Goal: Task Accomplishment & Management: Use online tool/utility

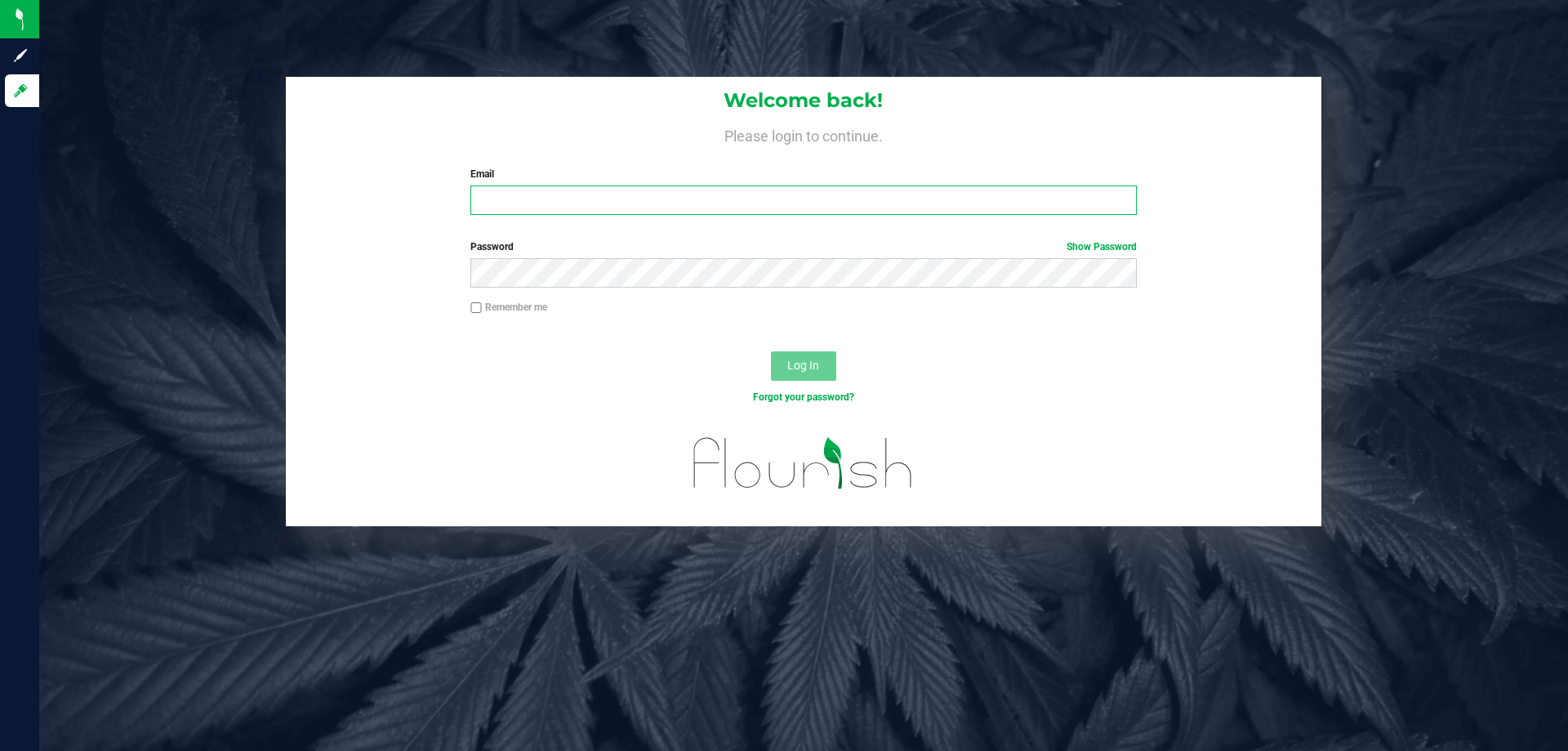
click at [549, 206] on input "Email" at bounding box center [803, 200] width 666 height 29
type input "[EMAIL_ADDRESS][DOMAIN_NAME]"
click at [771, 351] on button "Log In" at bounding box center [804, 366] width 65 height 29
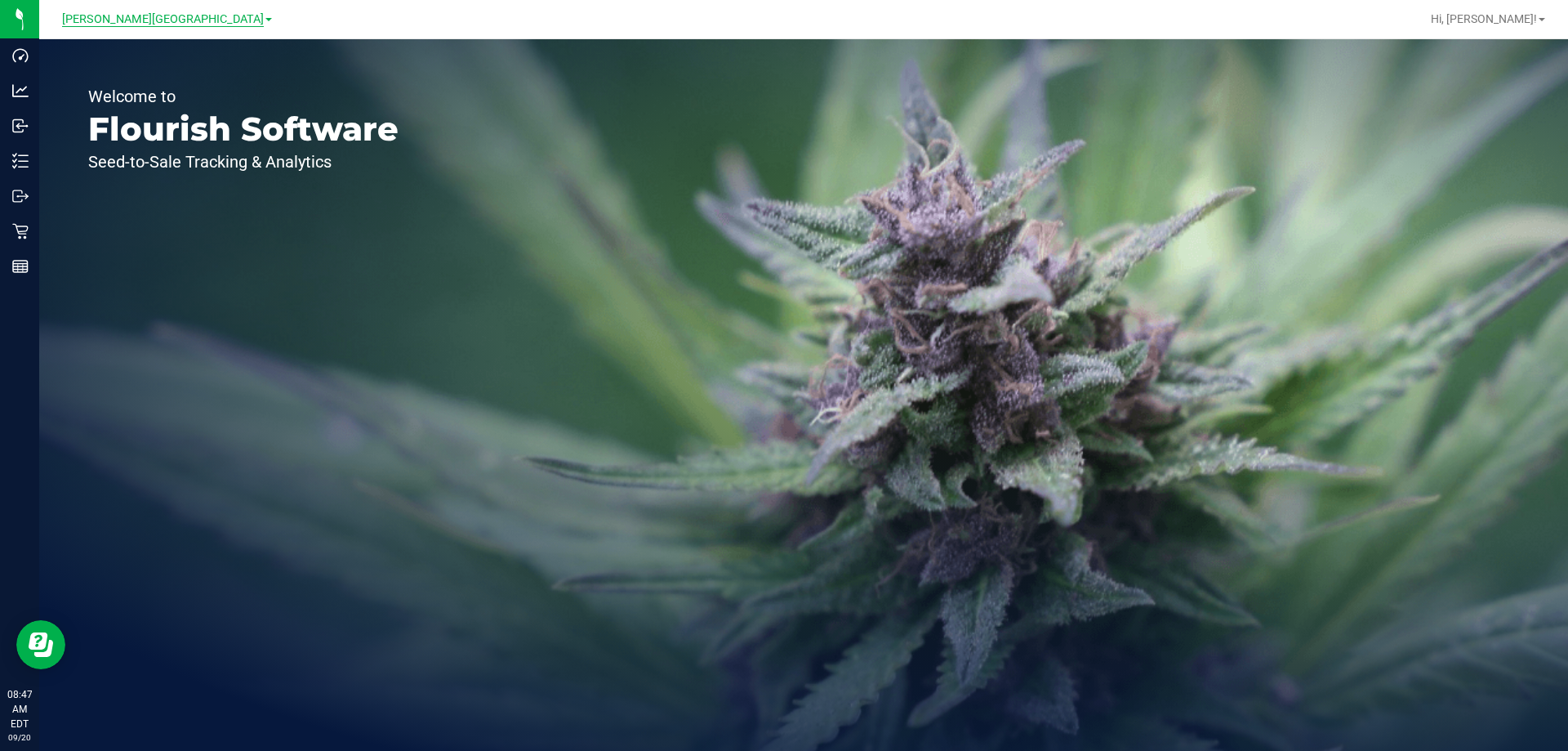
drag, startPoint x: 150, startPoint y: 3, endPoint x: 154, endPoint y: 13, distance: 10.8
click at [152, 12] on div "[PERSON_NAME][GEOGRAPHIC_DATA]" at bounding box center [169, 19] width 245 height 32
click at [154, 13] on span "[PERSON_NAME][GEOGRAPHIC_DATA]" at bounding box center [162, 20] width 201 height 15
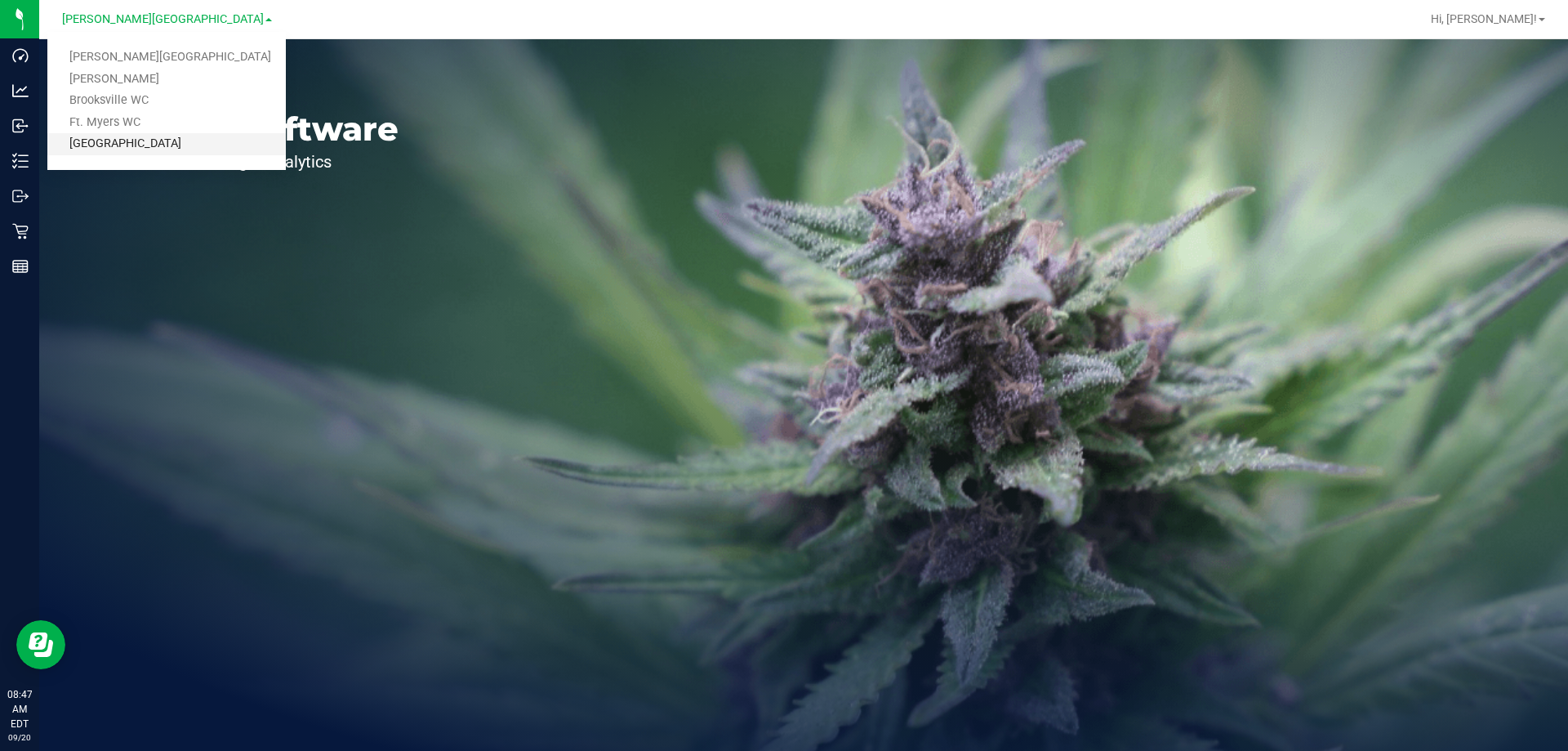
click at [132, 143] on link "[GEOGRAPHIC_DATA]" at bounding box center [166, 144] width 239 height 22
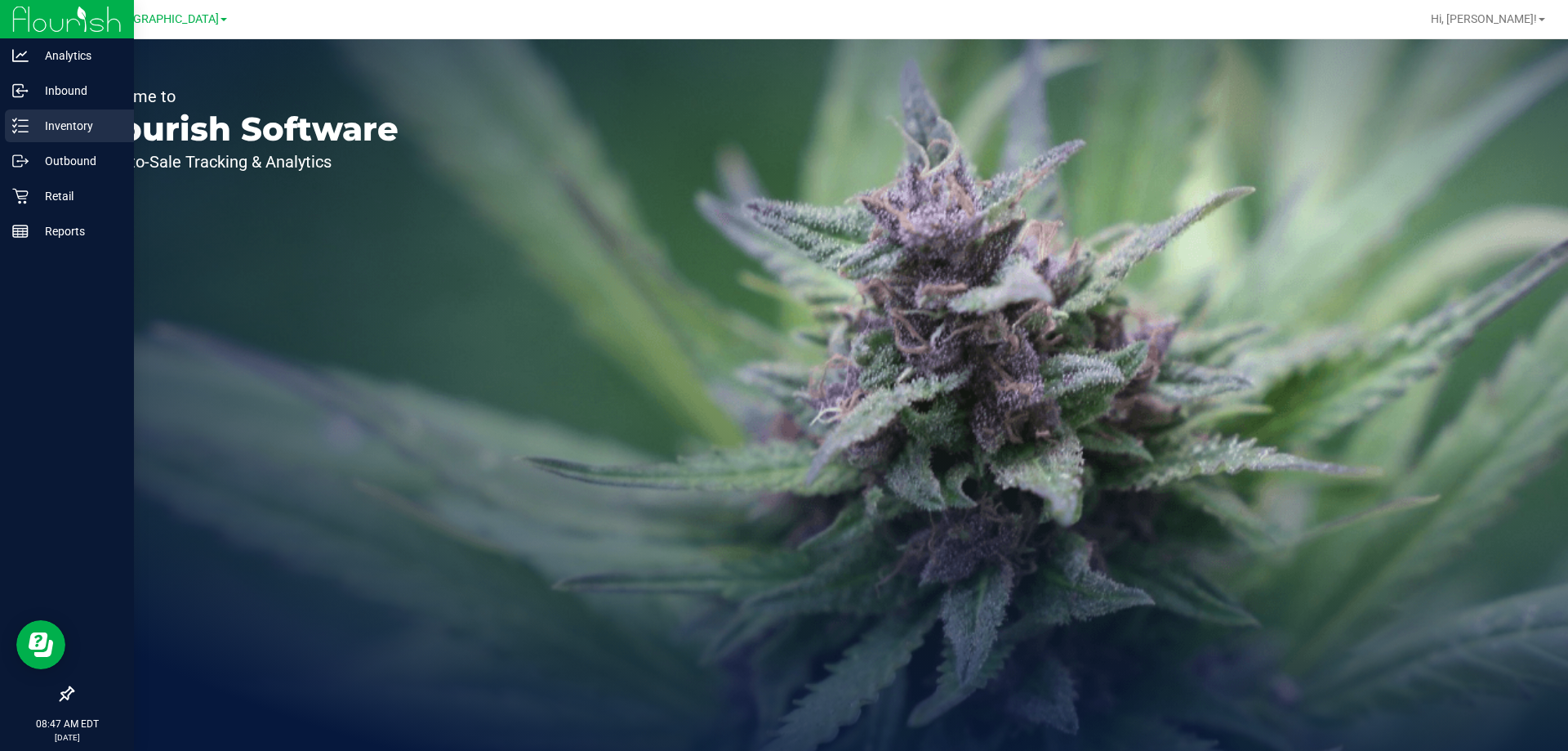
click at [27, 127] on icon at bounding box center [21, 125] width 17 height 17
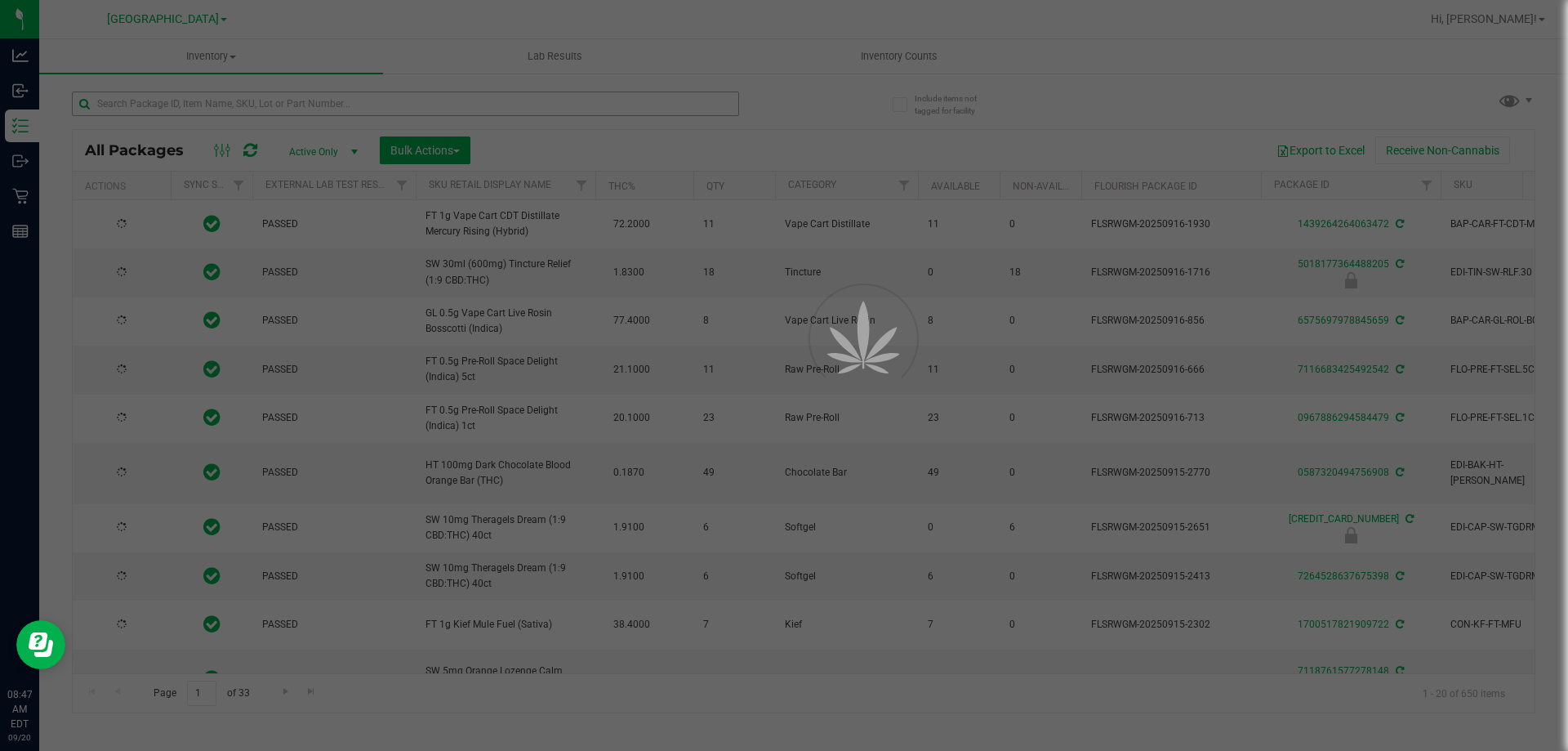
click at [261, 109] on div at bounding box center [784, 376] width 1568 height 751
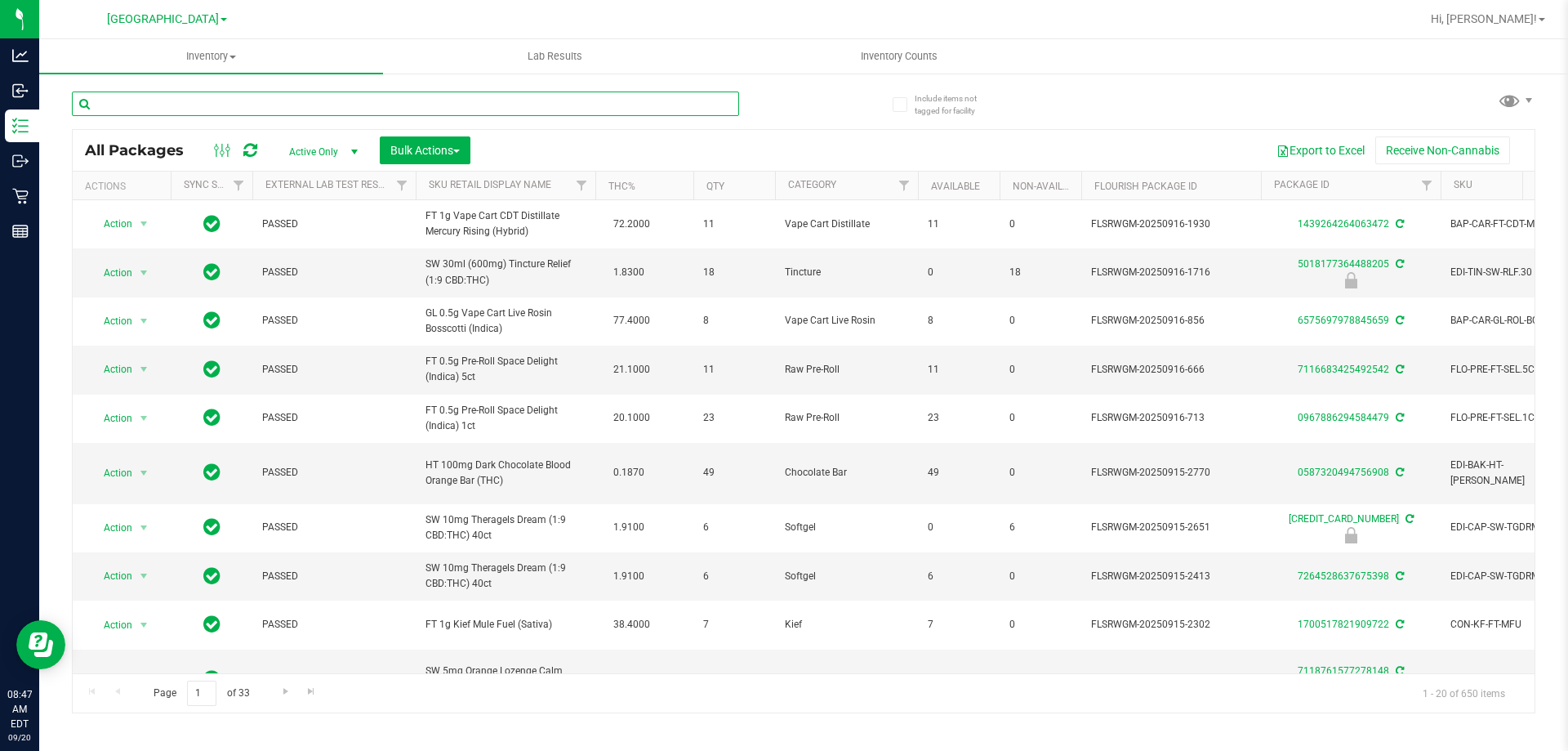
click at [261, 109] on input "text" at bounding box center [406, 104] width 668 height 24
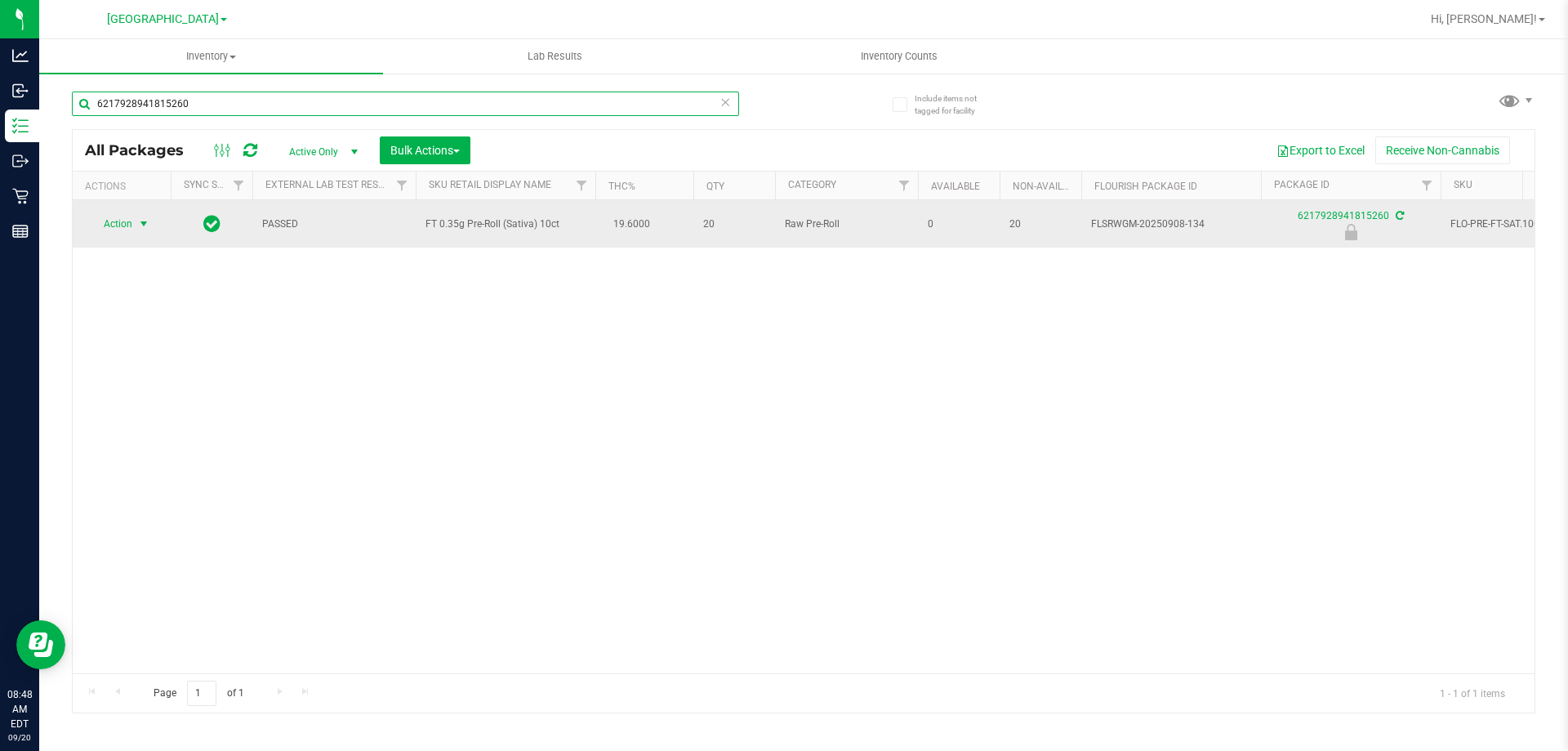
type input "6217928941815260"
click at [134, 227] on span "select" at bounding box center [144, 223] width 21 height 22
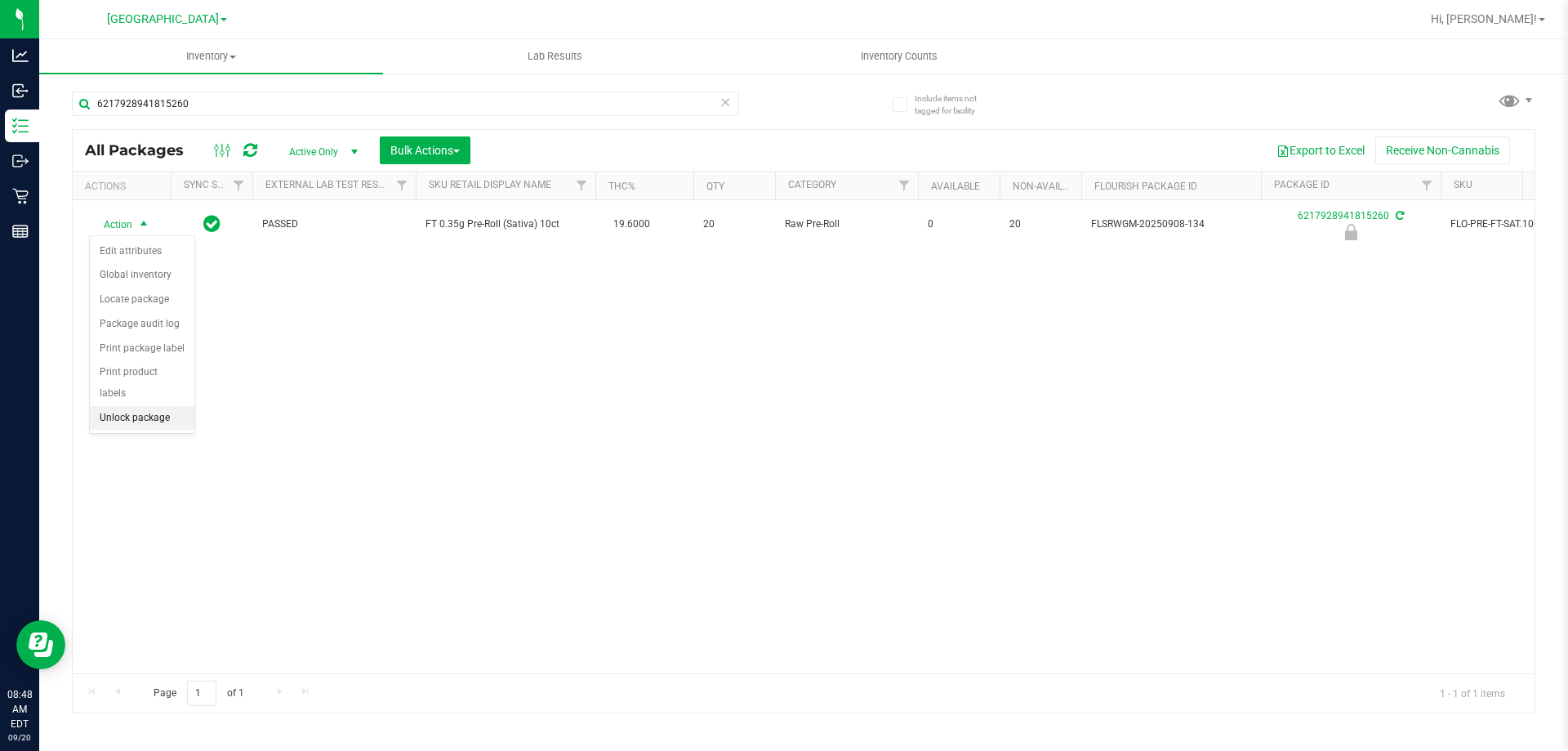
click at [161, 406] on li "Unlock package" at bounding box center [142, 418] width 105 height 24
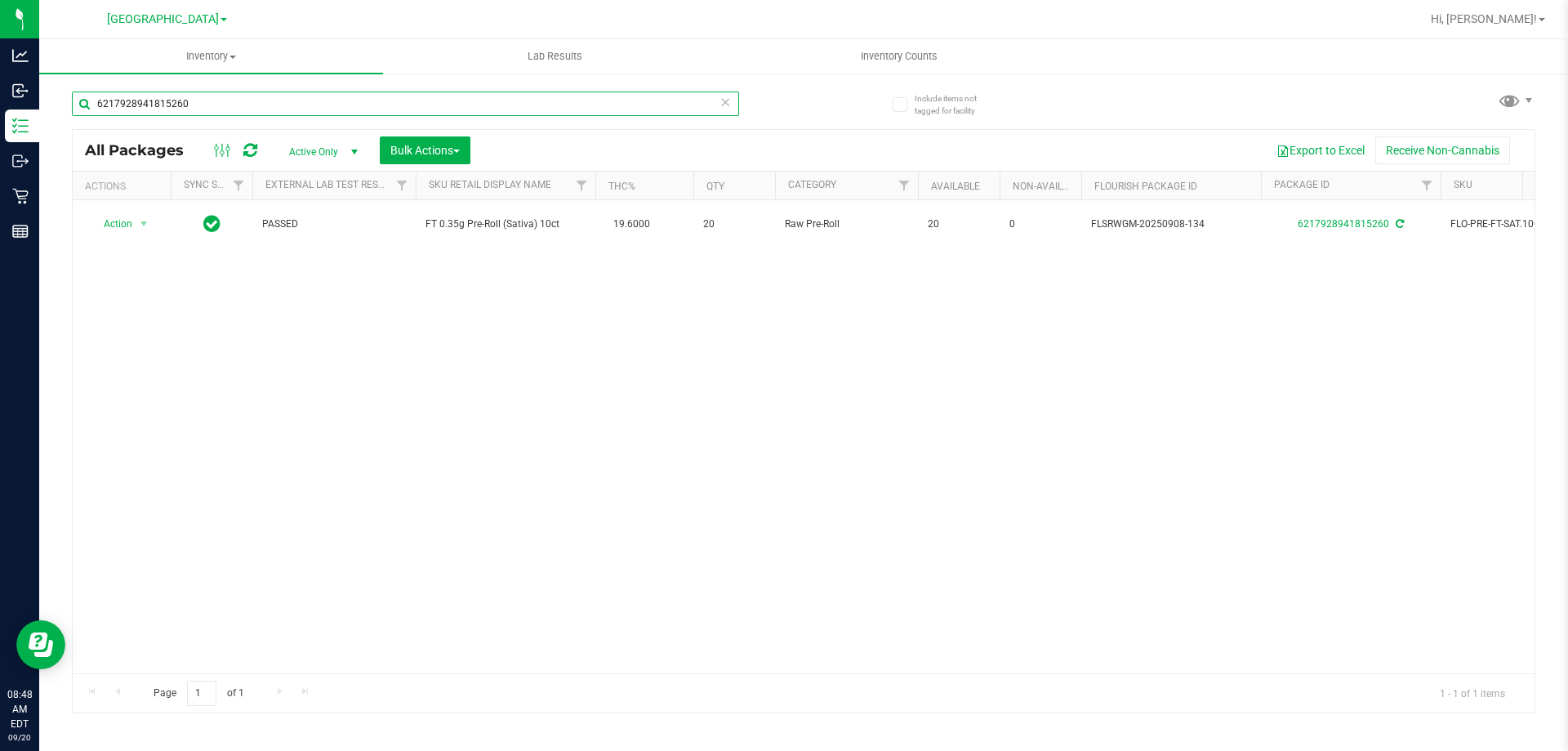
click at [216, 108] on input "6217928941815260" at bounding box center [406, 104] width 668 height 24
click at [216, 107] on input "6217928941815260" at bounding box center [406, 104] width 668 height 24
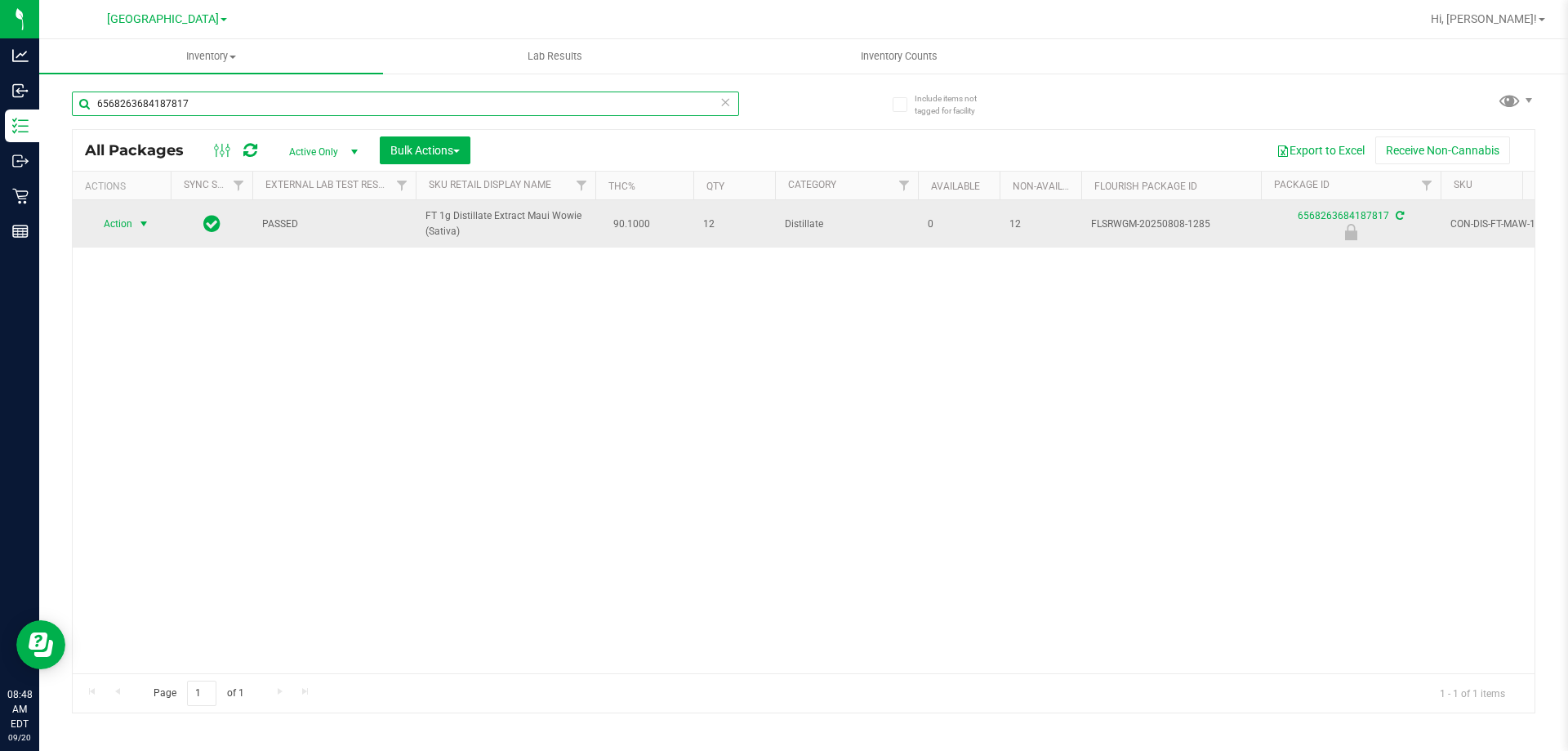
type input "6568263684187817"
click at [137, 224] on span "select" at bounding box center [144, 223] width 21 height 22
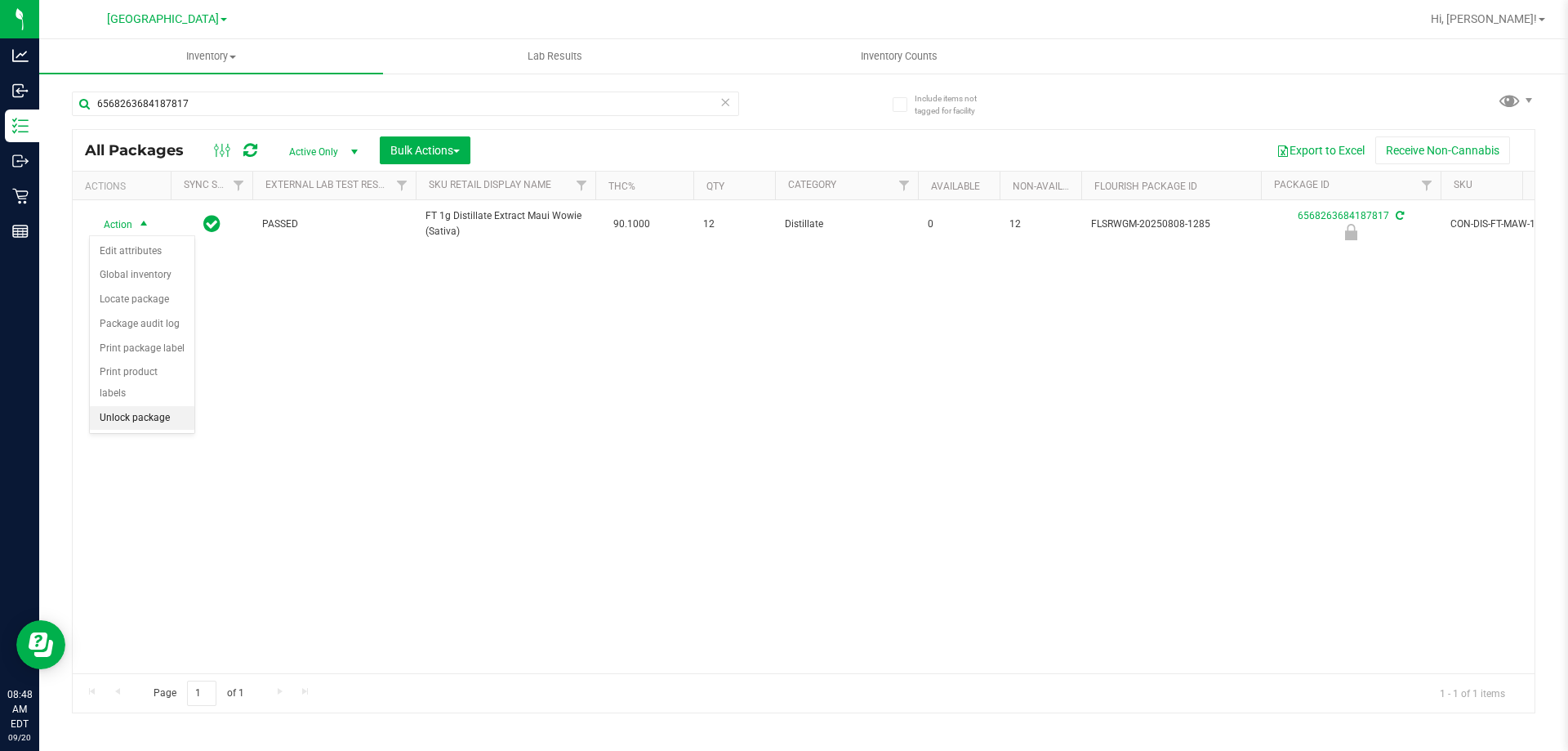
click at [165, 406] on li "Unlock package" at bounding box center [142, 418] width 105 height 24
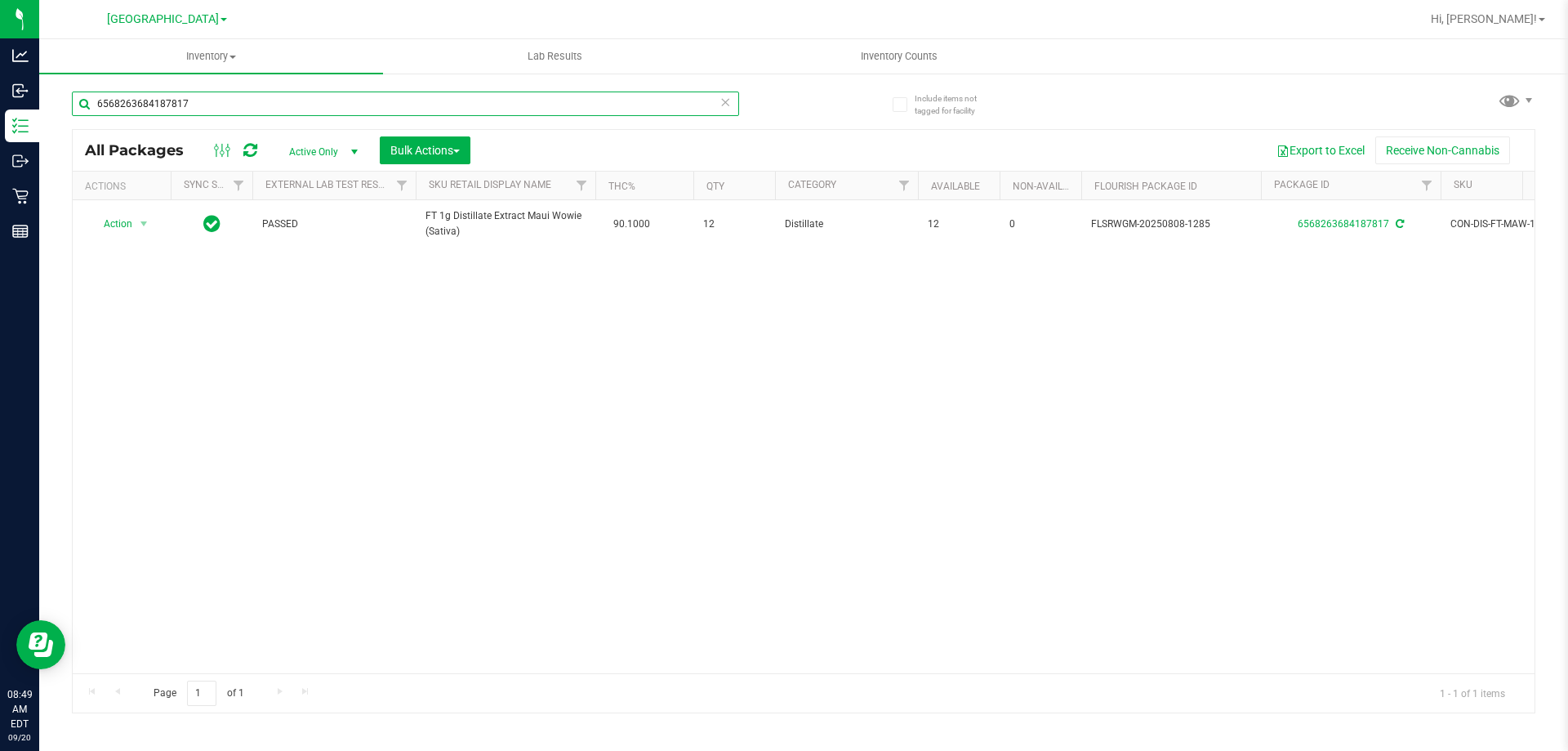
click at [221, 106] on input "6568263684187817" at bounding box center [406, 104] width 668 height 24
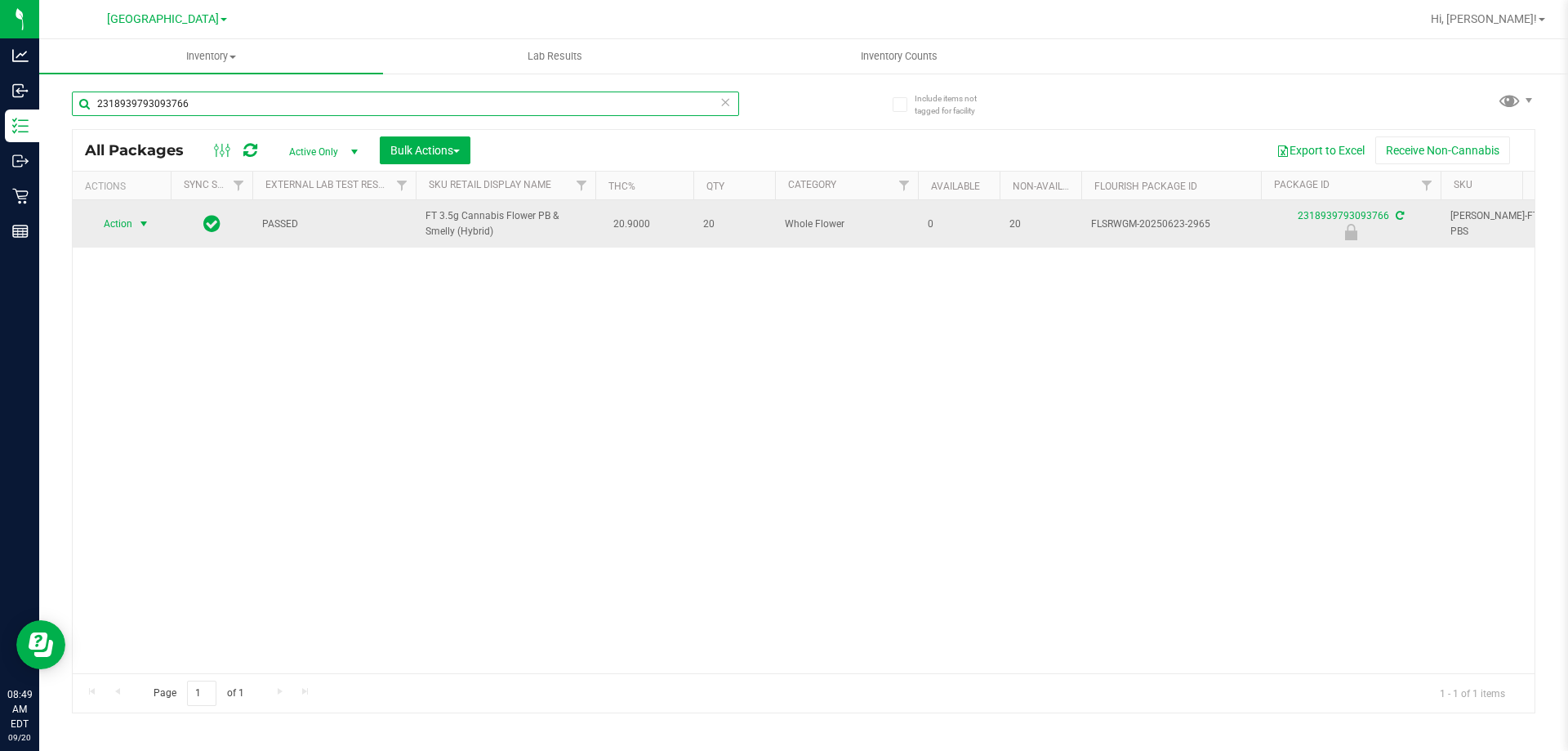
type input "2318939793093766"
click at [144, 226] on span "select" at bounding box center [143, 223] width 13 height 13
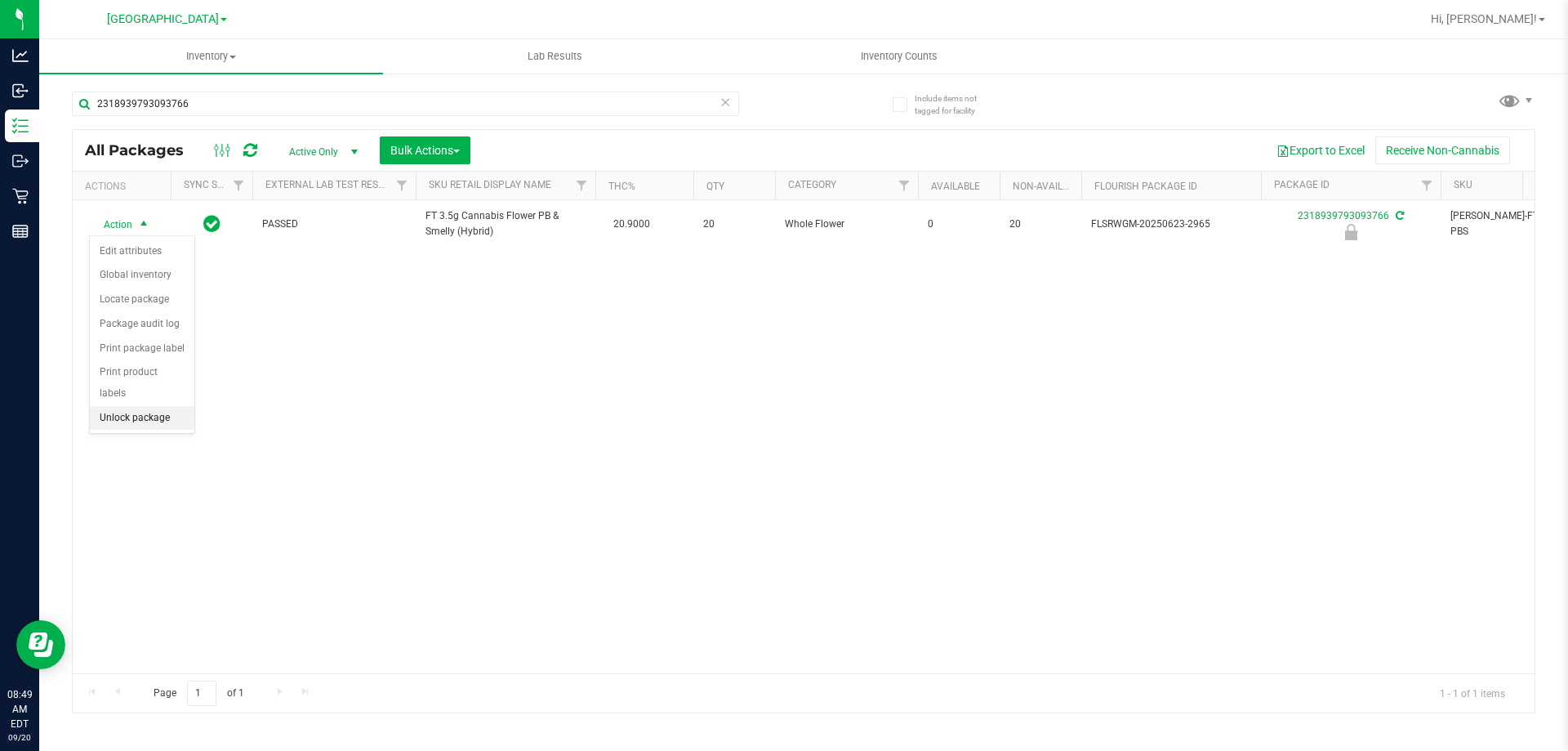
click at [133, 406] on li "Unlock package" at bounding box center [142, 418] width 105 height 24
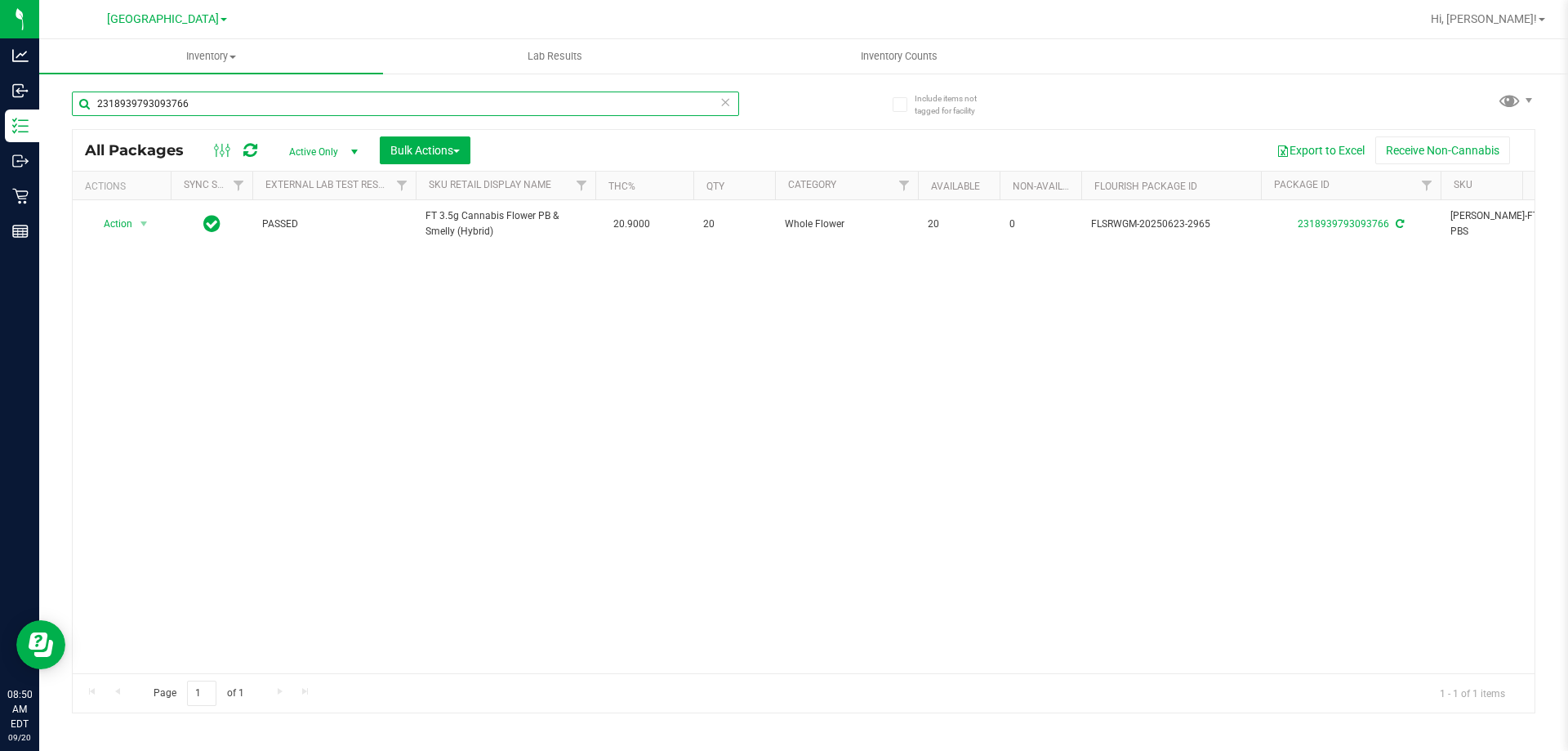
click at [208, 108] on input "2318939793093766" at bounding box center [406, 104] width 668 height 24
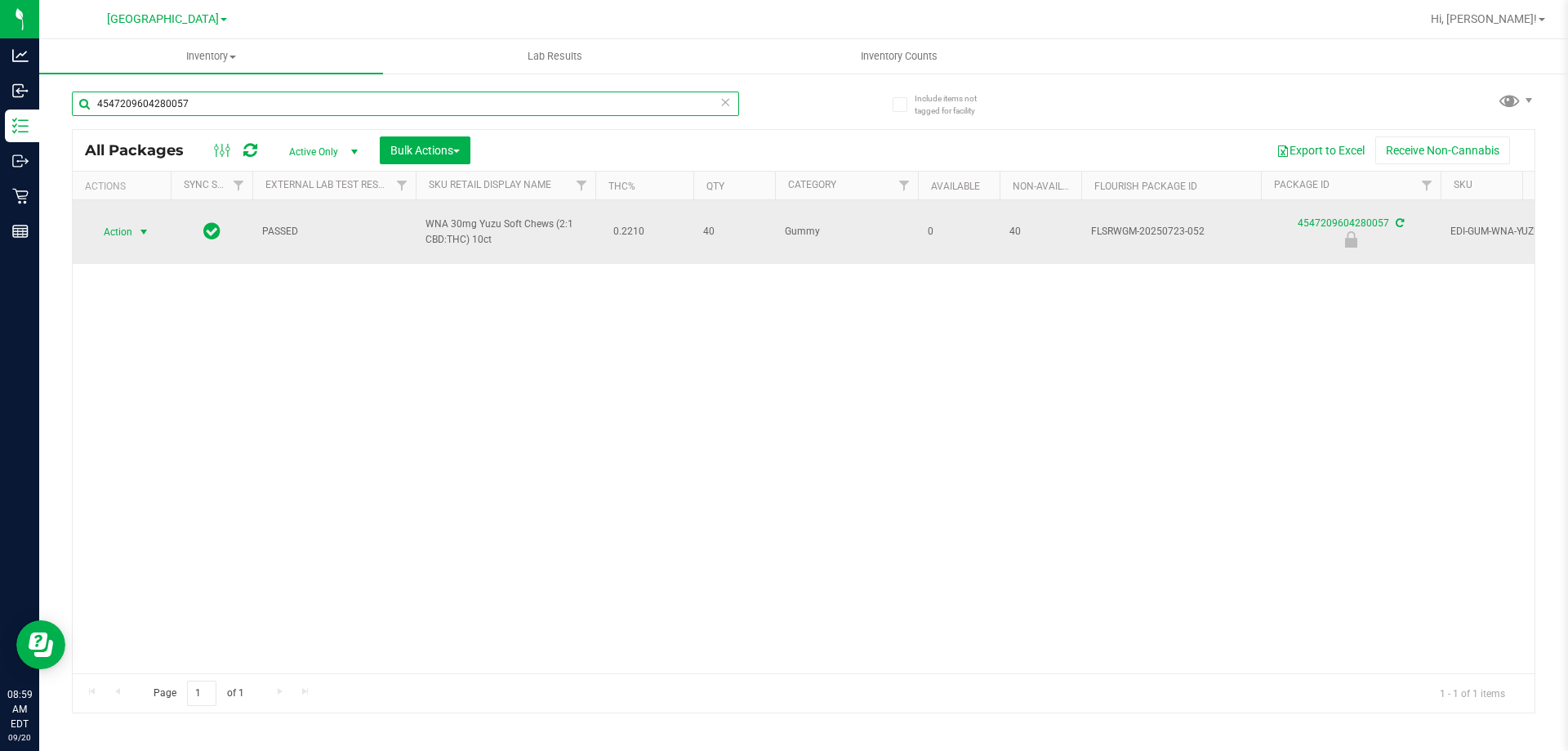
type input "4547209604280057"
click at [122, 236] on span "Action" at bounding box center [110, 232] width 44 height 22
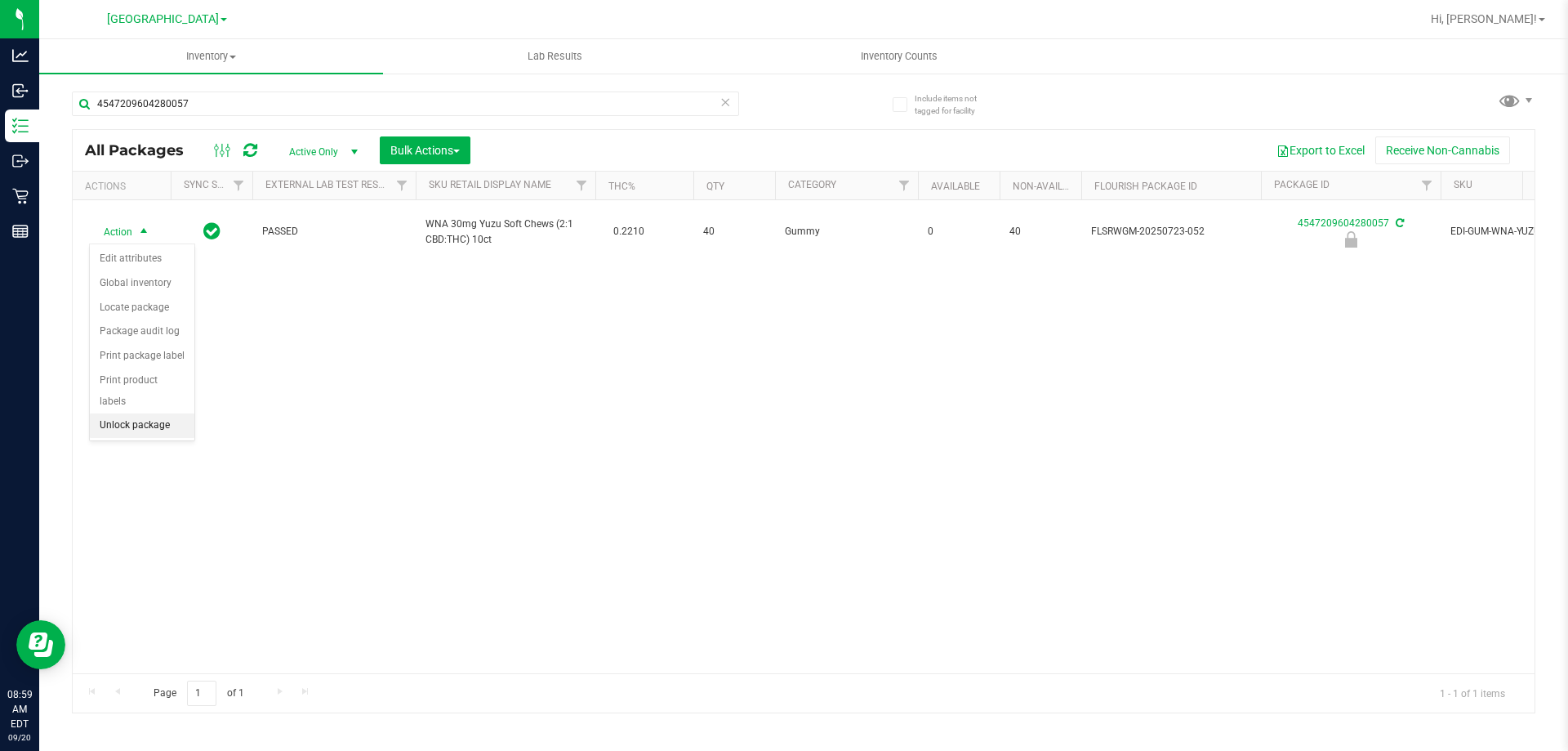
click at [161, 414] on li "Unlock package" at bounding box center [142, 425] width 105 height 24
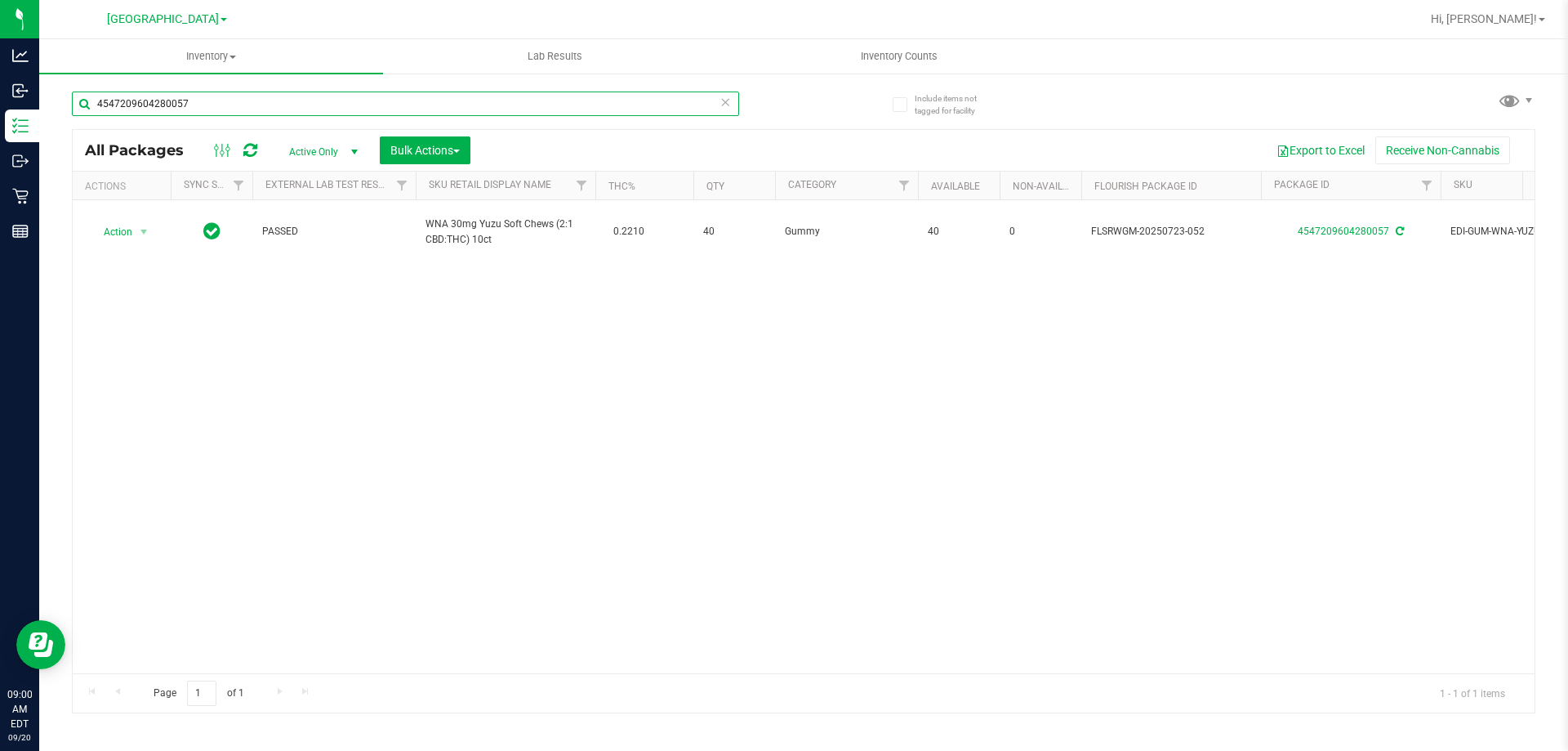
click at [245, 106] on input "4547209604280057" at bounding box center [406, 104] width 668 height 24
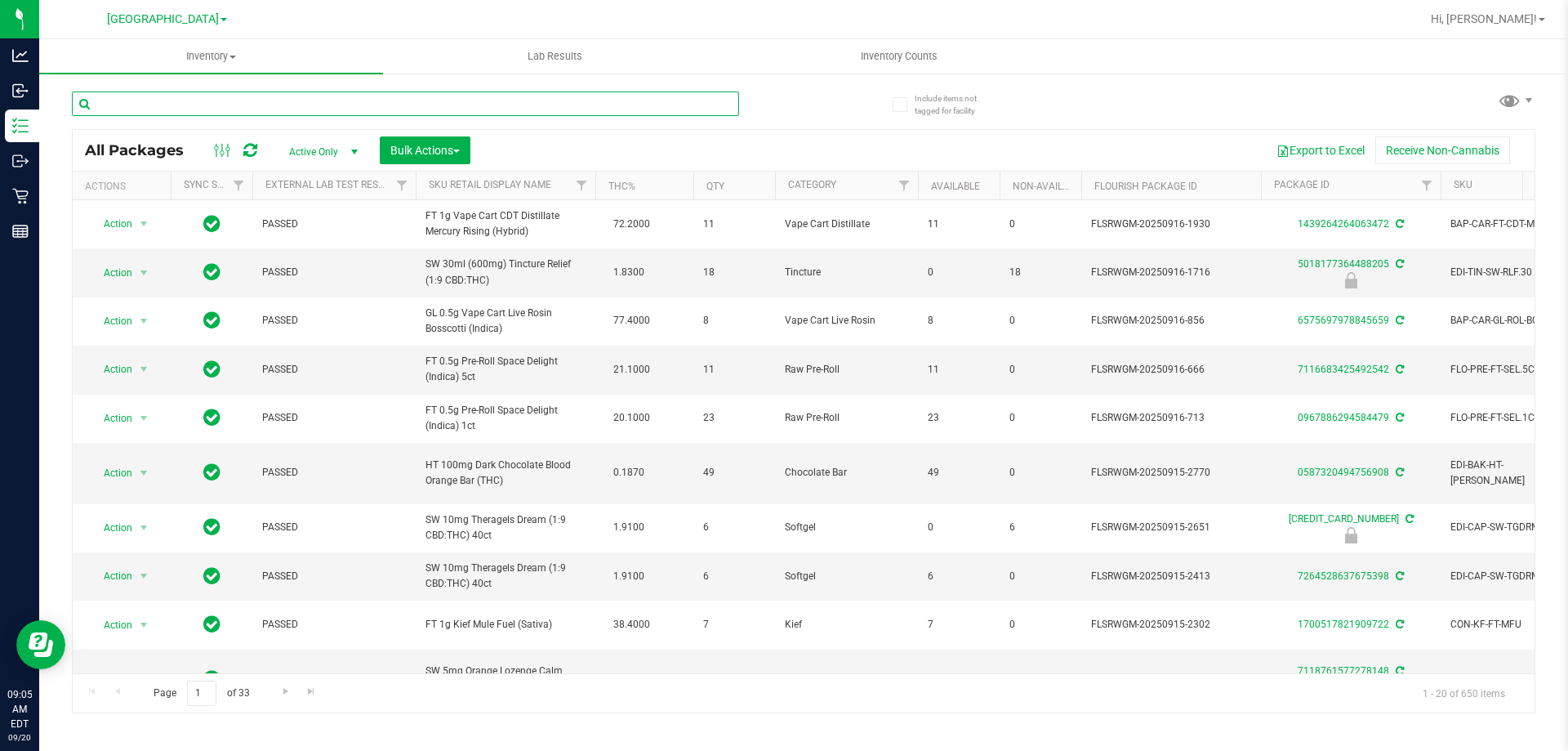
click at [137, 105] on input "text" at bounding box center [406, 104] width 668 height 24
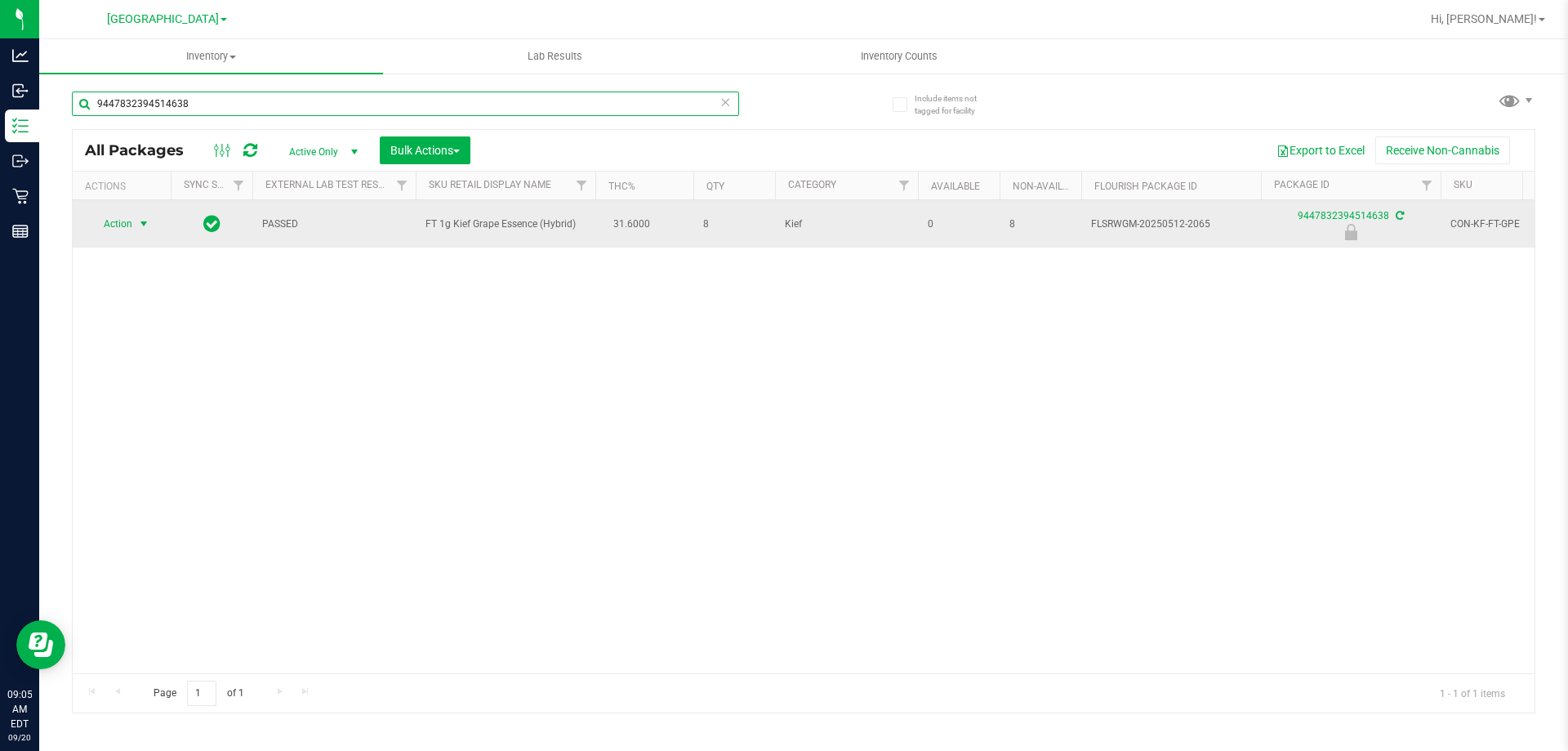
type input "9447832394514638"
click at [137, 227] on span "select" at bounding box center [143, 223] width 13 height 13
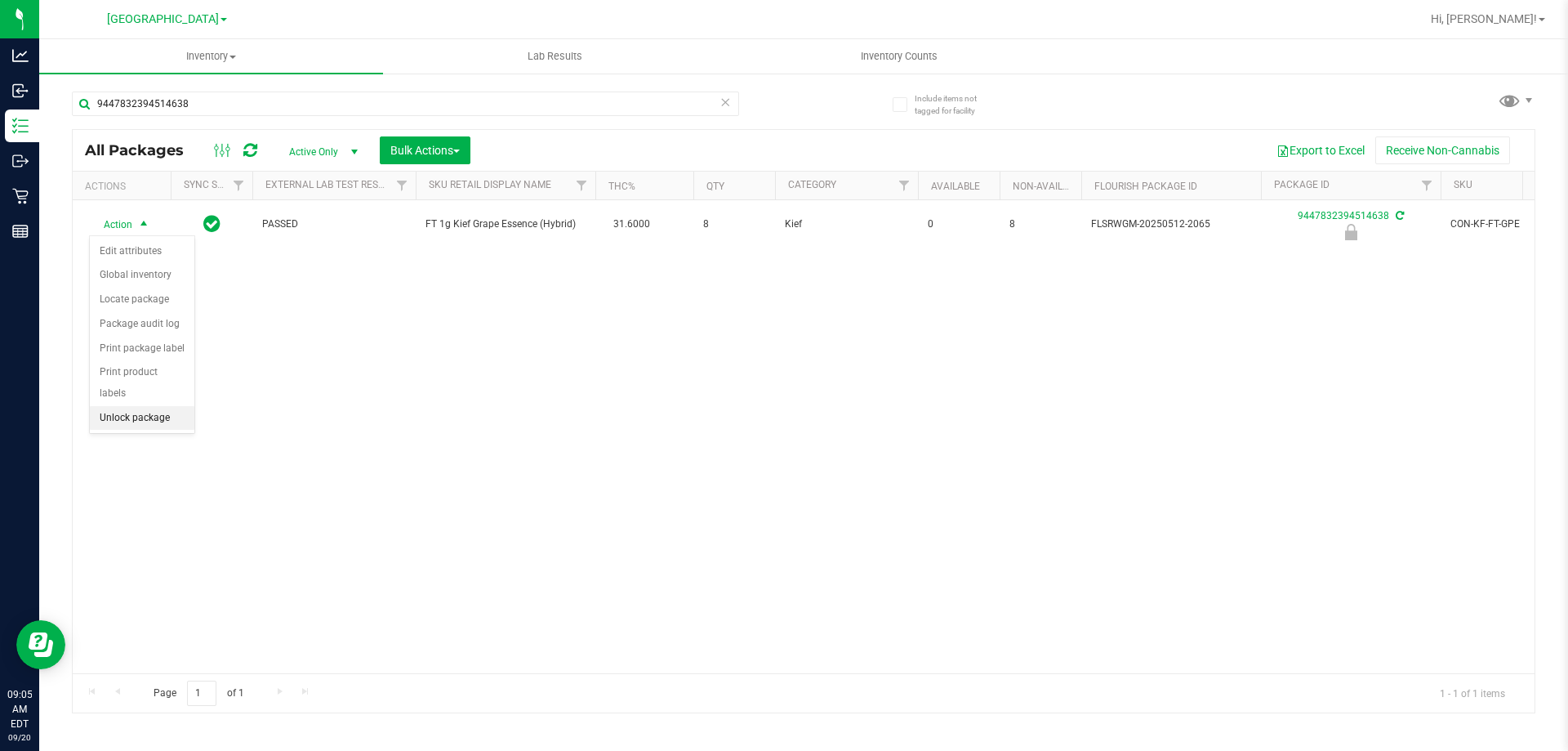
click at [144, 406] on li "Unlock package" at bounding box center [142, 418] width 105 height 24
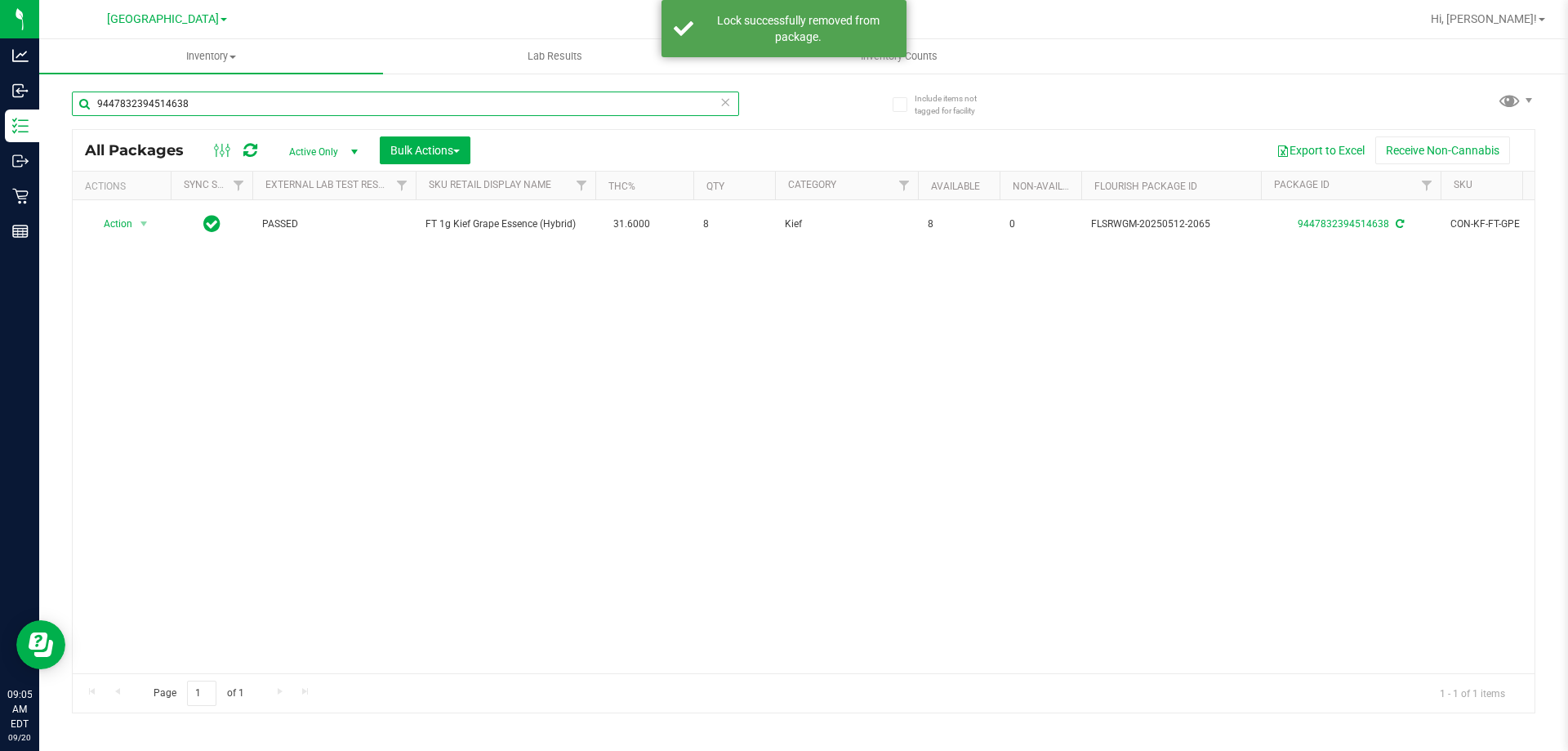
click at [246, 106] on input "9447832394514638" at bounding box center [406, 104] width 668 height 24
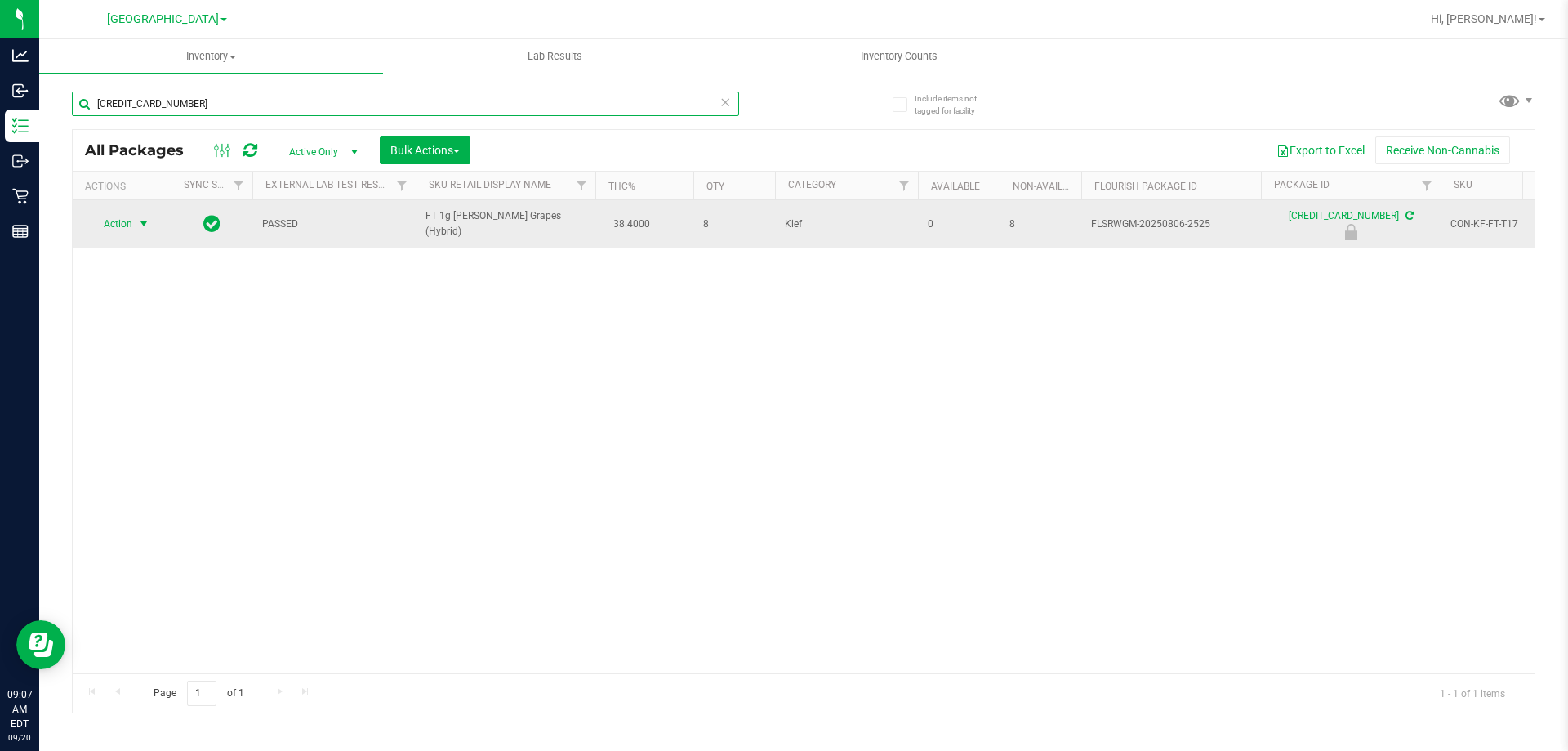
type input "[CREDIT_CARD_NUMBER]"
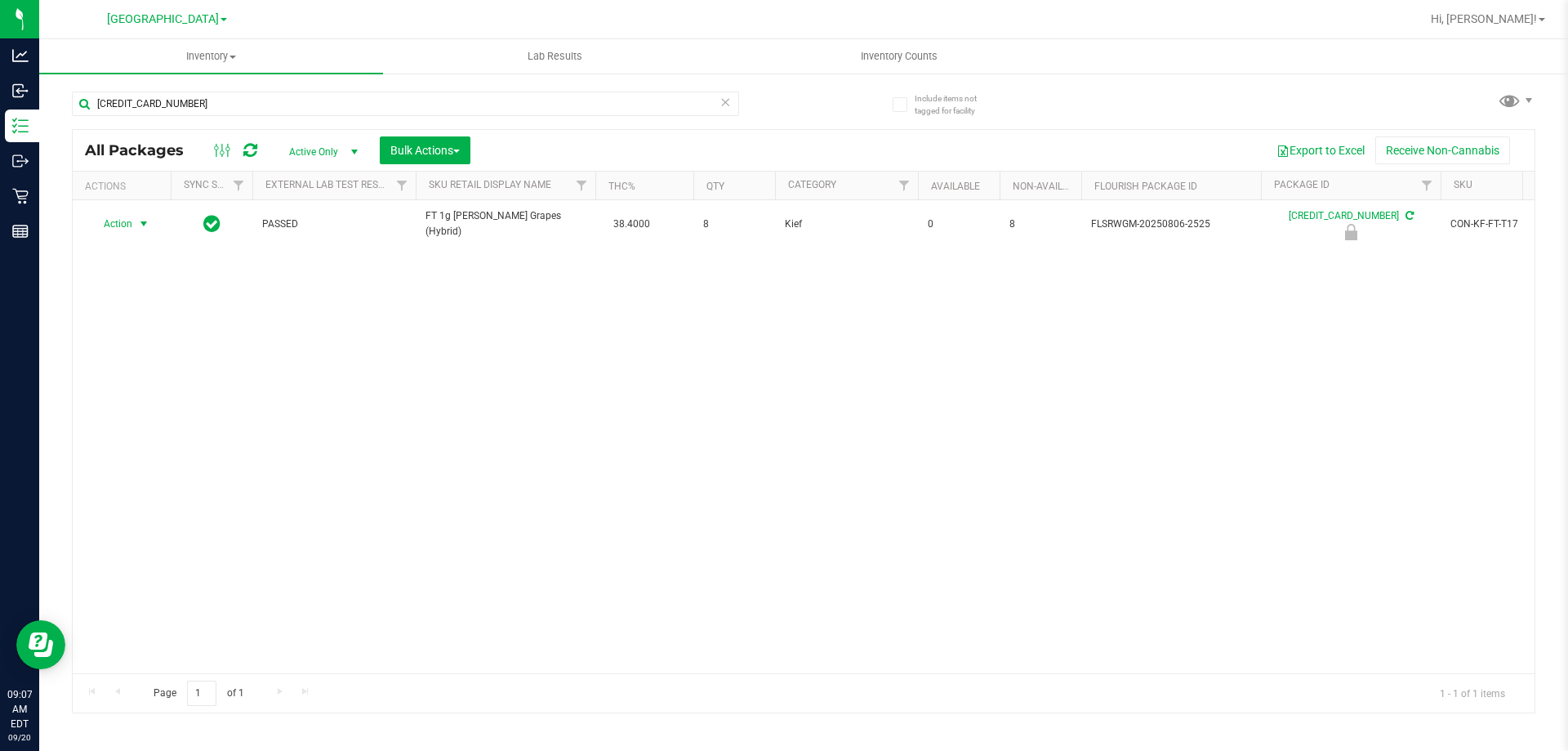
click at [149, 229] on span "select" at bounding box center [143, 223] width 13 height 13
click at [140, 406] on li "Unlock package" at bounding box center [142, 418] width 105 height 24
click at [215, 114] on input "[CREDIT_CARD_NUMBER]" at bounding box center [406, 104] width 668 height 24
click at [215, 109] on input "[CREDIT_CARD_NUMBER]" at bounding box center [406, 104] width 668 height 24
